Goal: Task Accomplishment & Management: Use online tool/utility

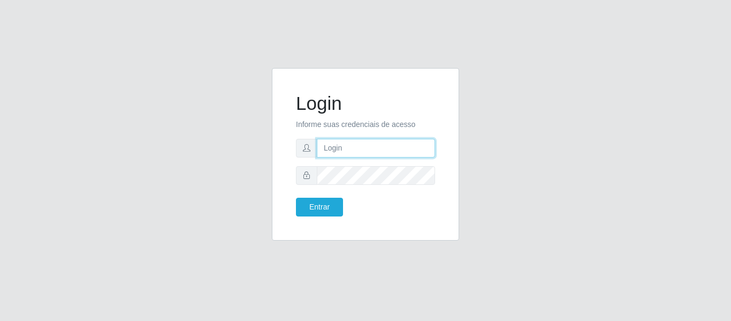
click at [378, 140] on input "text" at bounding box center [376, 148] width 118 height 19
type input "[PERSON_NAME][EMAIL_ADDRESS][DOMAIN_NAME]"
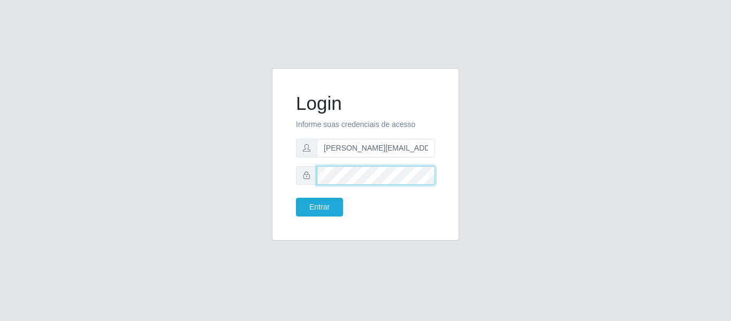
click at [296, 198] on button "Entrar" at bounding box center [319, 207] width 47 height 19
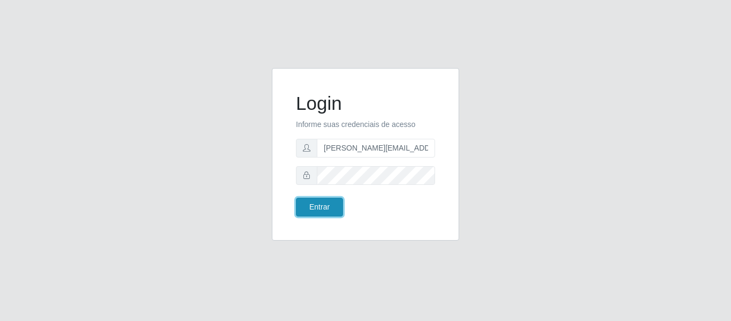
click at [330, 199] on button "Entrar" at bounding box center [319, 207] width 47 height 19
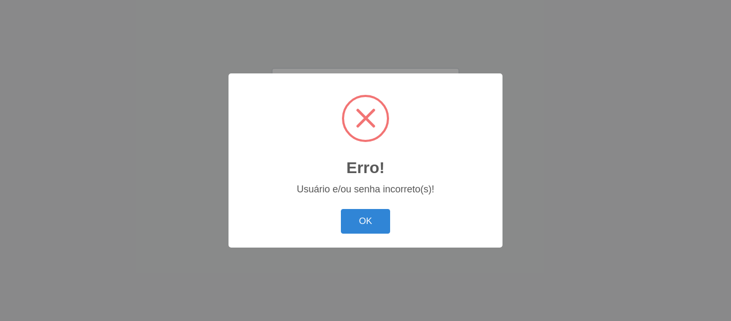
click at [375, 207] on div "OK Cancel" at bounding box center [365, 221] width 253 height 31
click at [373, 214] on button "OK" at bounding box center [366, 221] width 50 height 25
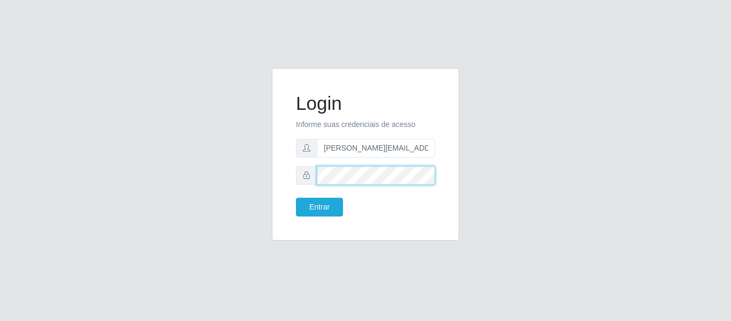
click at [298, 186] on form "Login Informe suas credenciais de acesso [PERSON_NAME][EMAIL_ADDRESS][DOMAIN_NA…" at bounding box center [365, 154] width 139 height 124
click at [296, 198] on button "Entrar" at bounding box center [319, 207] width 47 height 19
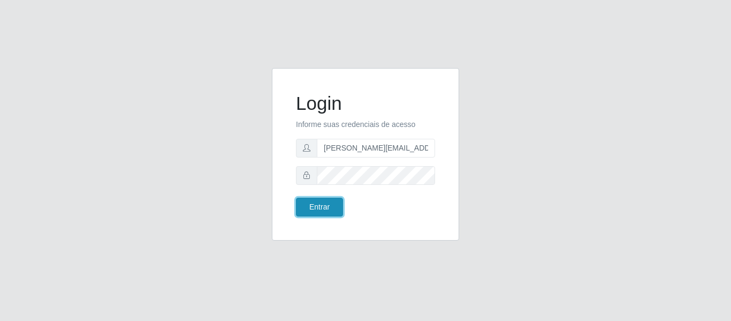
click at [321, 207] on button "Entrar" at bounding box center [319, 207] width 47 height 19
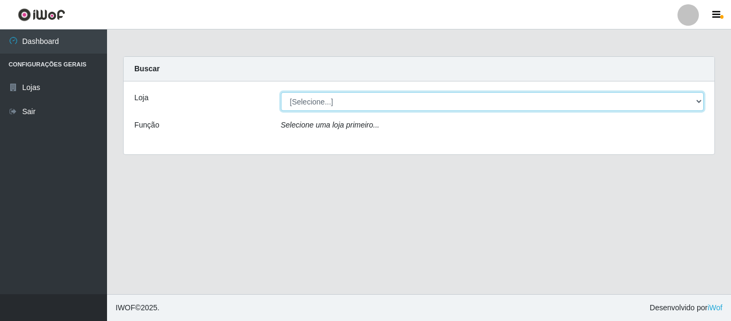
click at [324, 103] on select "[Selecione...] Hiper Queiroz - [GEOGRAPHIC_DATA]" at bounding box center [493, 101] width 424 height 19
select select "497"
click at [281, 92] on select "[Selecione...] Hiper Queiroz - [GEOGRAPHIC_DATA]" at bounding box center [493, 101] width 424 height 19
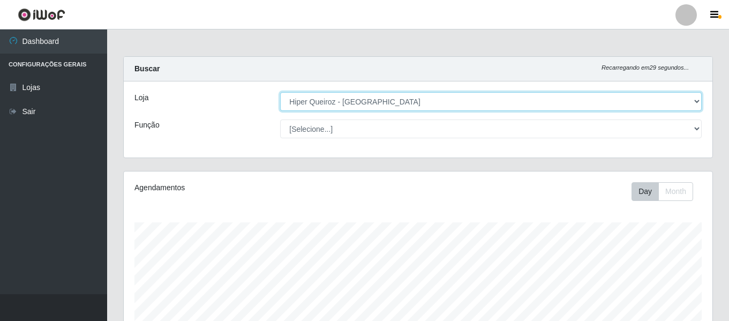
scroll to position [222, 588]
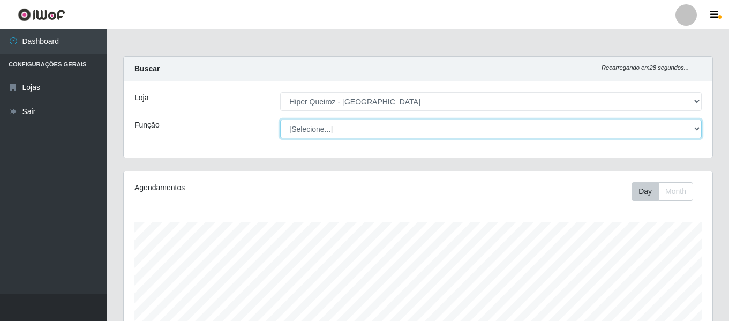
click at [342, 120] on select "[Selecione...] Embalador Embalador + Embalador ++ Repositor Repositor + Reposit…" at bounding box center [490, 128] width 421 height 19
select select "24"
click at [280, 119] on select "[Selecione...] Embalador Embalador + Embalador ++ Repositor Repositor + Reposit…" at bounding box center [490, 128] width 421 height 19
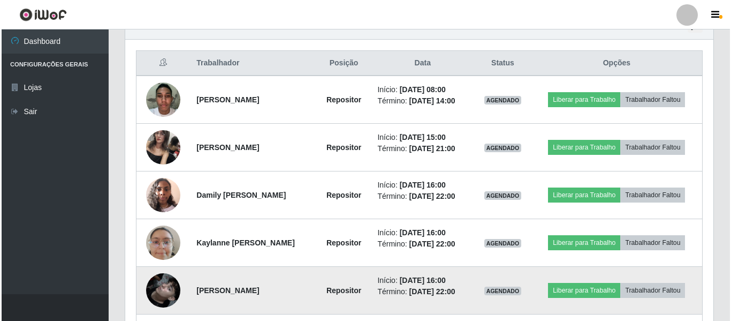
scroll to position [375, 0]
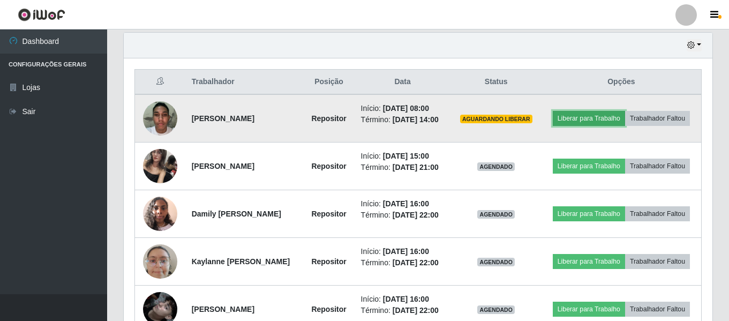
click at [625, 119] on button "Liberar para Trabalho" at bounding box center [589, 118] width 72 height 15
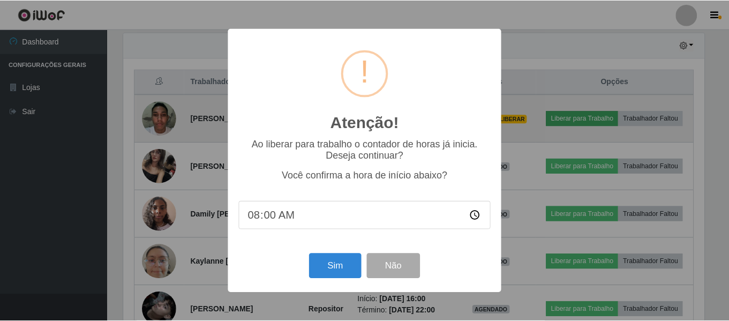
scroll to position [222, 583]
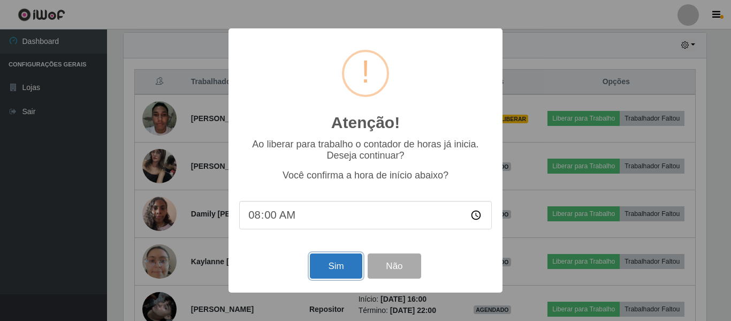
click at [331, 268] on button "Sim" at bounding box center [336, 265] width 52 height 25
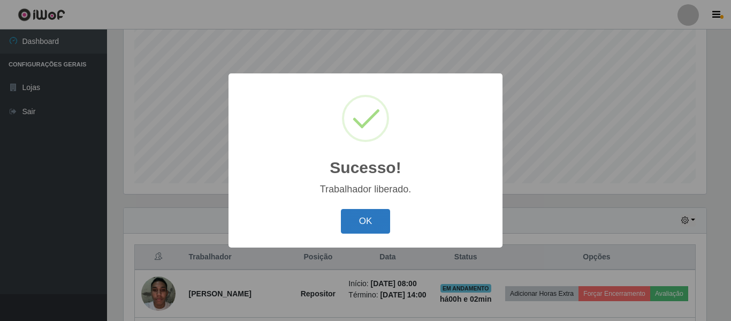
click at [381, 224] on button "OK" at bounding box center [366, 221] width 50 height 25
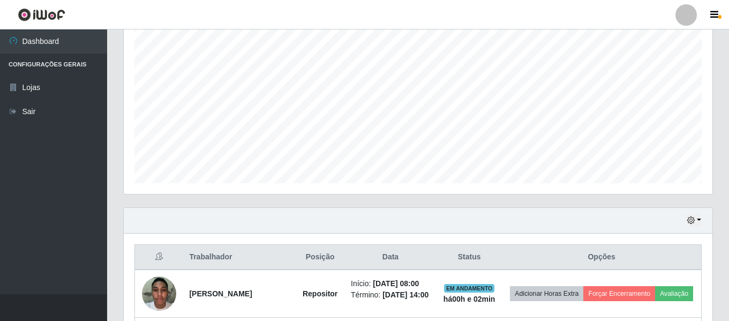
scroll to position [222, 588]
